Goal: Task Accomplishment & Management: Manage account settings

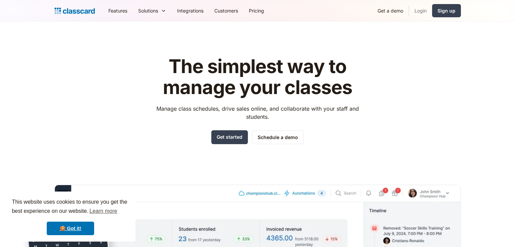
click at [423, 12] on link "Login" at bounding box center [420, 10] width 23 height 15
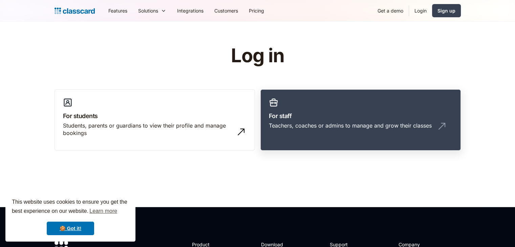
click at [322, 134] on div "Teachers, coaches or admins to manage and grow their classes" at bounding box center [360, 128] width 183 height 13
